Goal: Navigation & Orientation: Find specific page/section

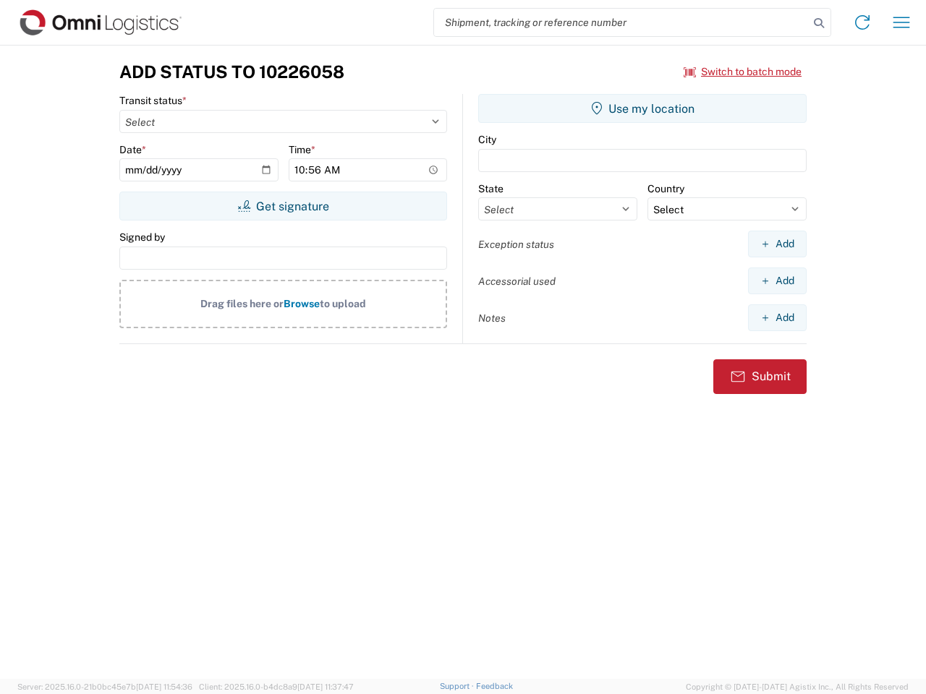
click at [621, 22] on input "search" at bounding box center [621, 22] width 375 height 27
click at [819, 23] on icon at bounding box center [818, 23] width 20 height 20
click at [862, 22] on icon at bounding box center [861, 22] width 23 height 23
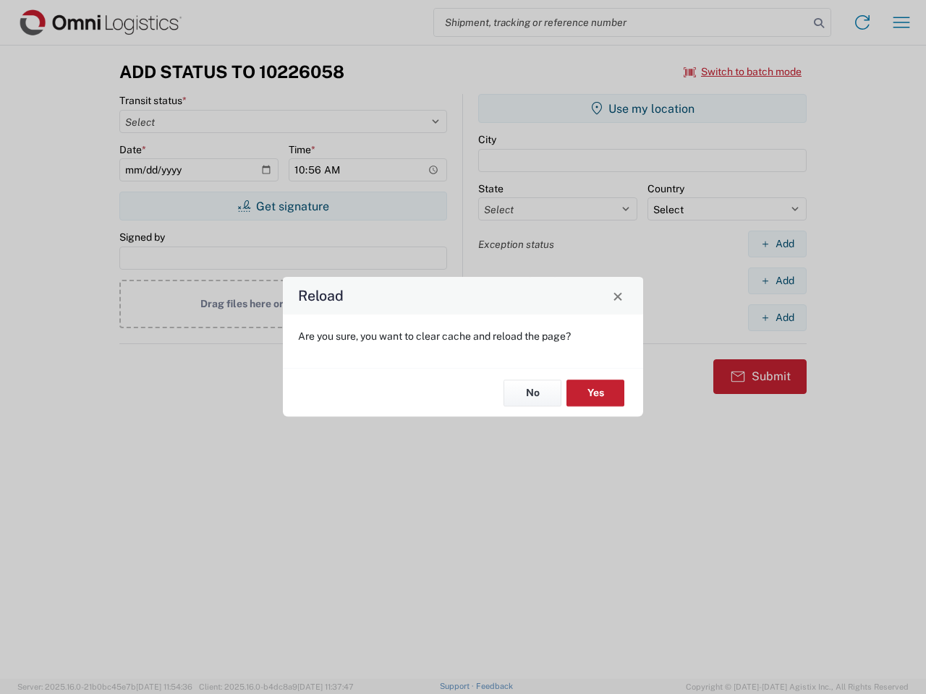
click at [901, 22] on div "Reload Are you sure, you want to clear cache and reload the page? No Yes" at bounding box center [463, 347] width 926 height 694
click at [743, 72] on div "Reload Are you sure, you want to clear cache and reload the page? No Yes" at bounding box center [463, 347] width 926 height 694
click at [283, 206] on div "Reload Are you sure, you want to clear cache and reload the page? No Yes" at bounding box center [463, 347] width 926 height 694
click at [642, 108] on div "Reload Are you sure, you want to clear cache and reload the page? No Yes" at bounding box center [463, 347] width 926 height 694
click at [777, 244] on div "Reload Are you sure, you want to clear cache and reload the page? No Yes" at bounding box center [463, 347] width 926 height 694
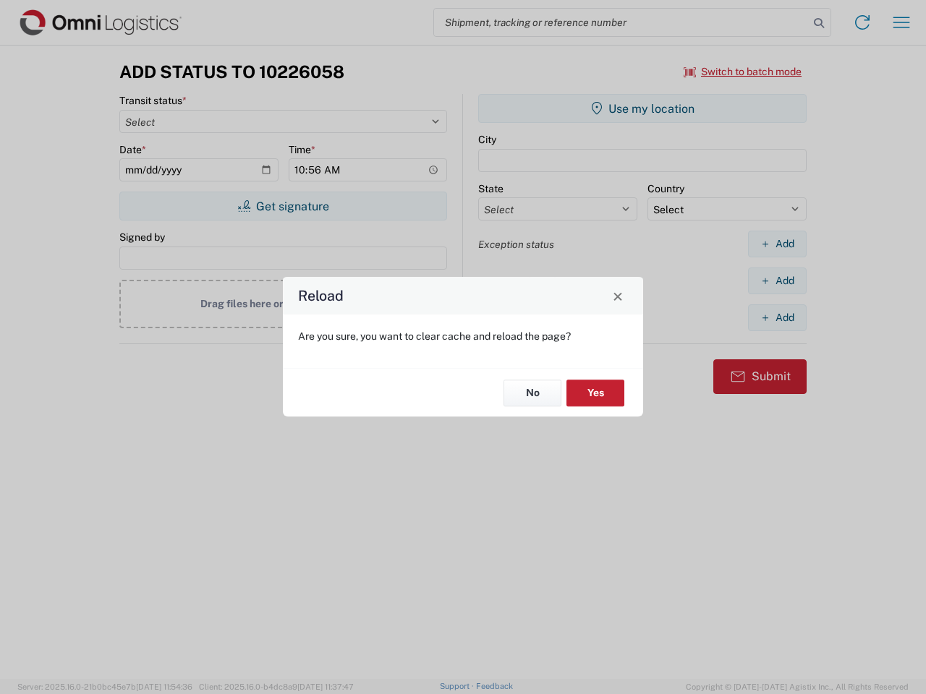
click at [777, 281] on div "Reload Are you sure, you want to clear cache and reload the page? No Yes" at bounding box center [463, 347] width 926 height 694
click at [777, 317] on div "Reload Are you sure, you want to clear cache and reload the page? No Yes" at bounding box center [463, 347] width 926 height 694
